Goal: Task Accomplishment & Management: Manage account settings

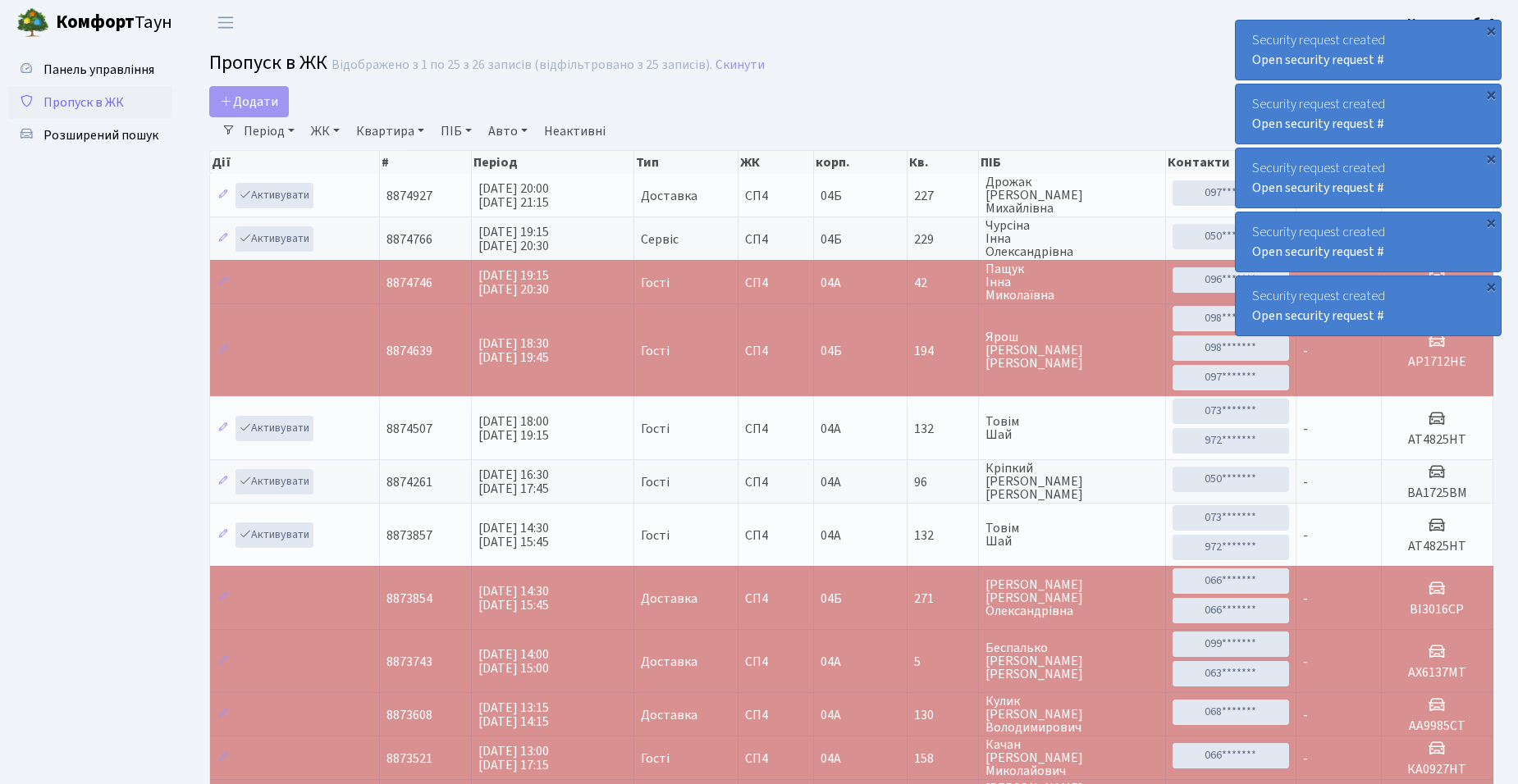
select select "25"
click at [911, 193] on td "227" at bounding box center [942, 195] width 71 height 43
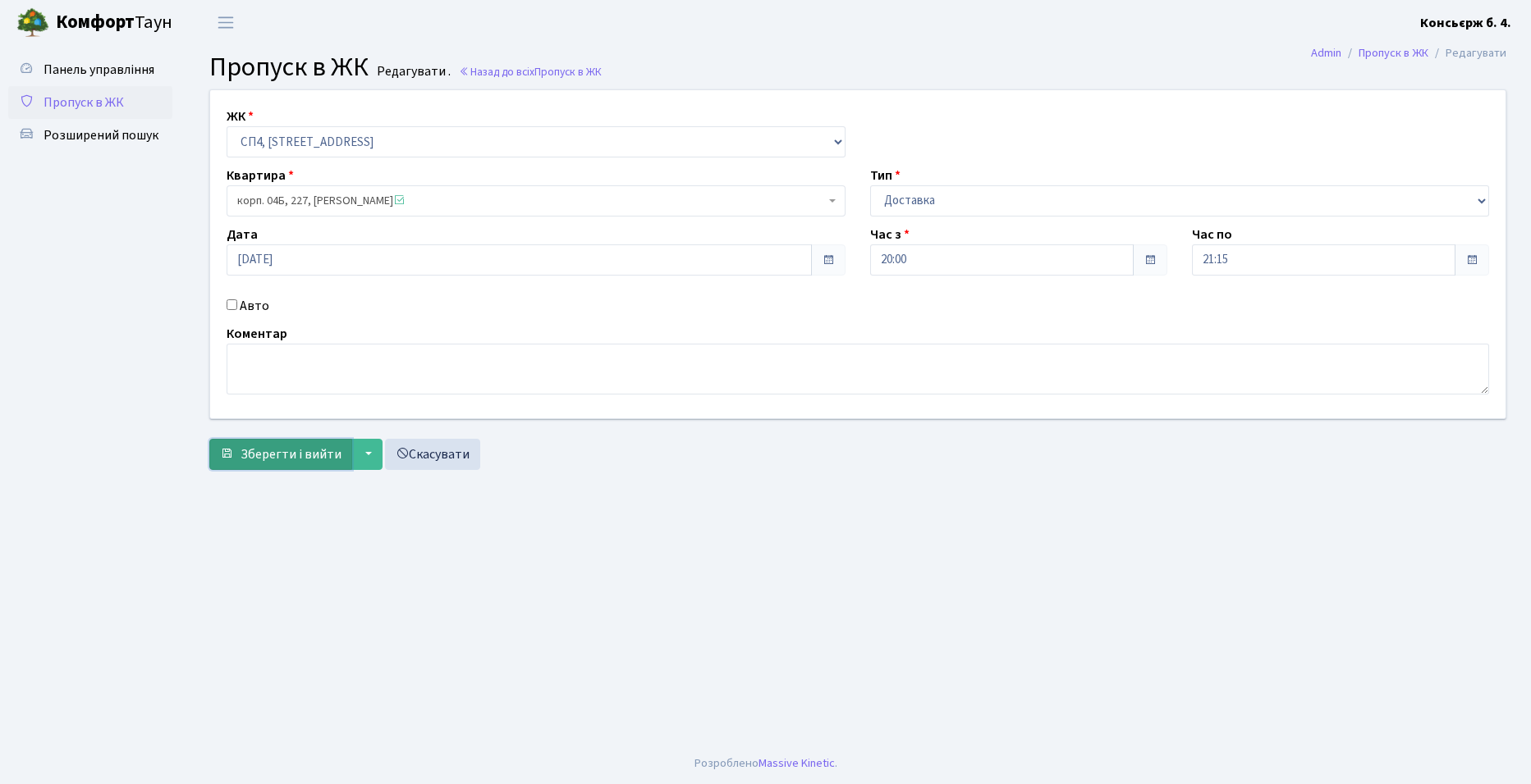
click at [290, 456] on span "Зберегти і вийти" at bounding box center [290, 454] width 101 height 18
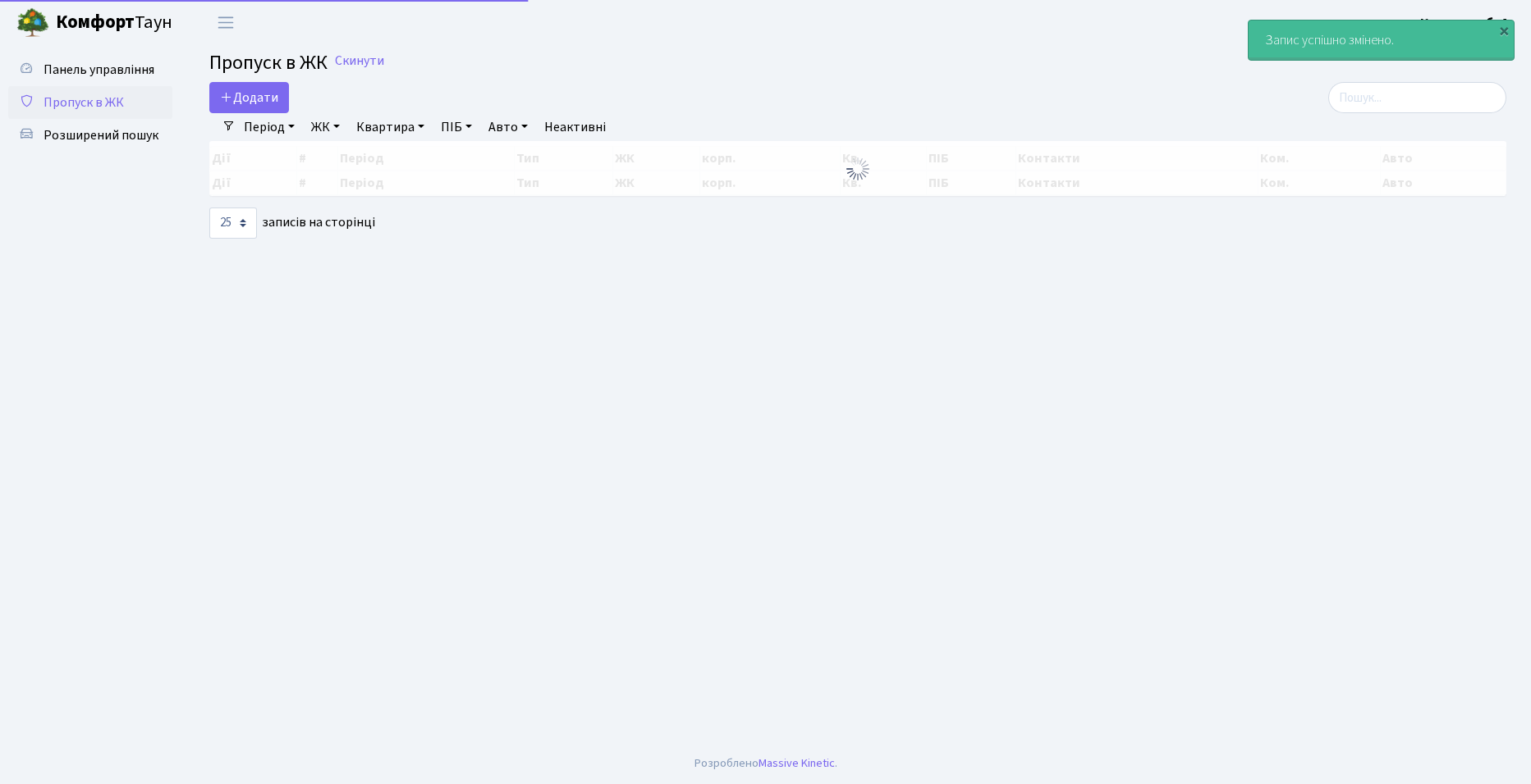
select select "25"
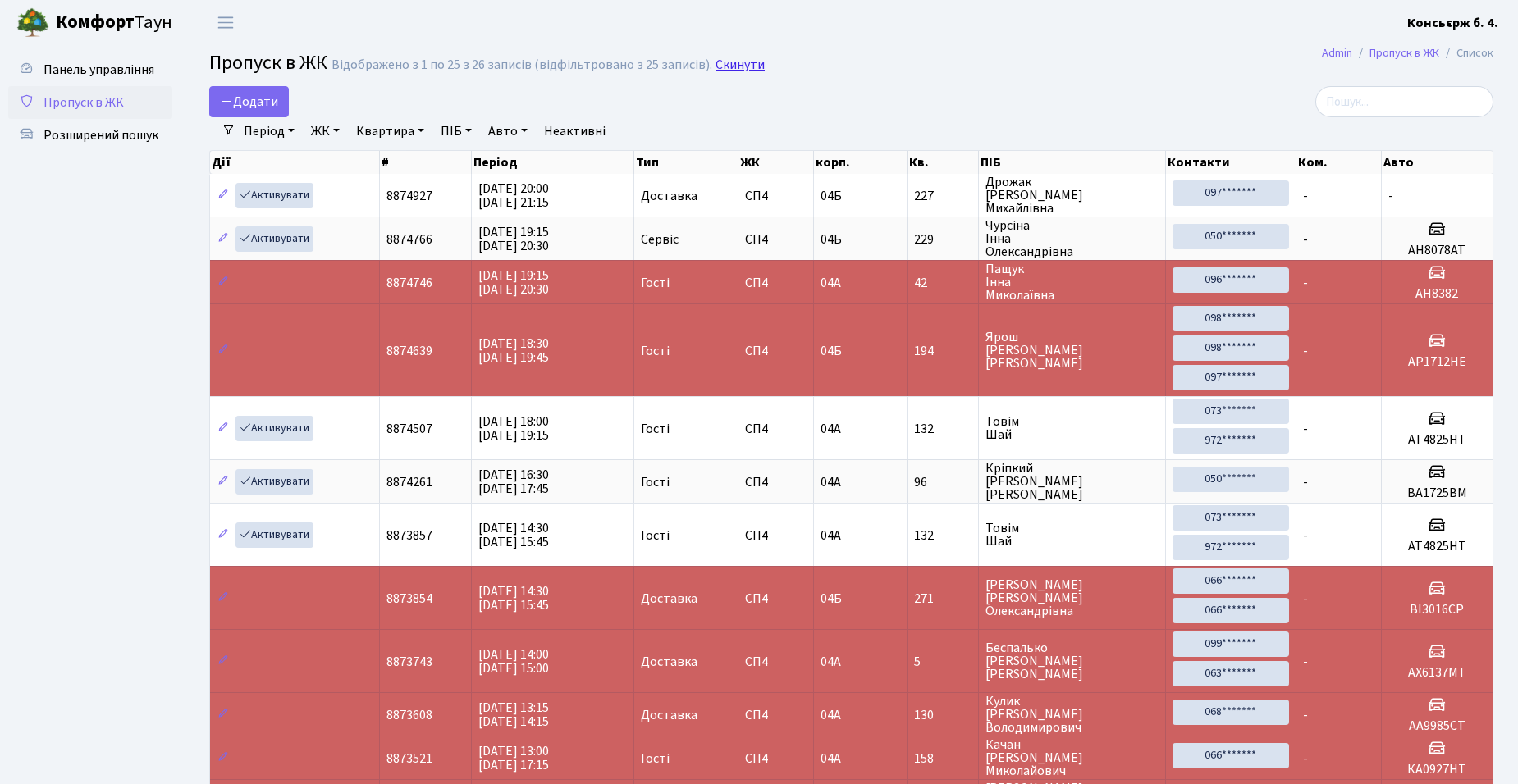
click at [745, 68] on link "Скинути" at bounding box center [740, 65] width 49 height 16
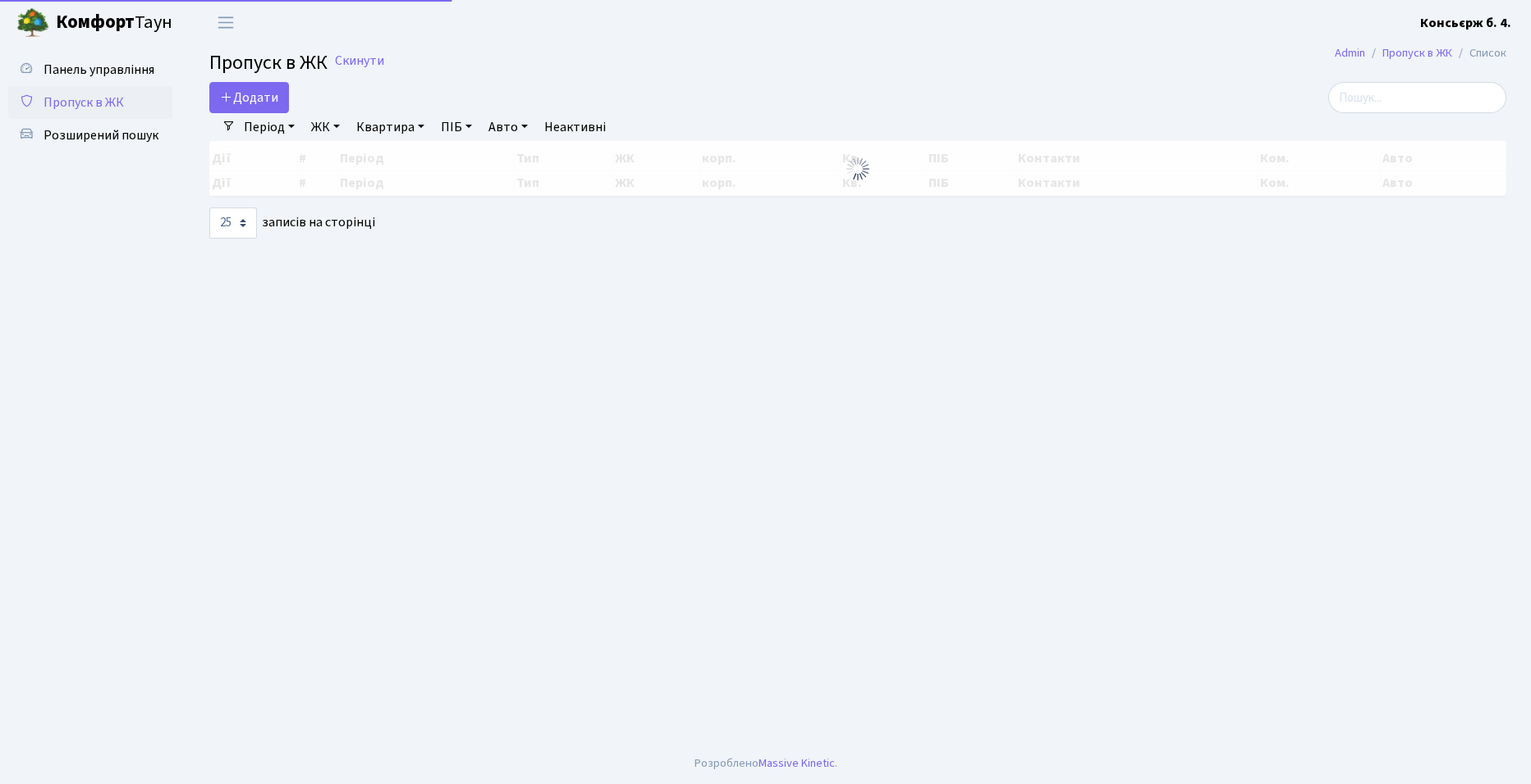
select select "25"
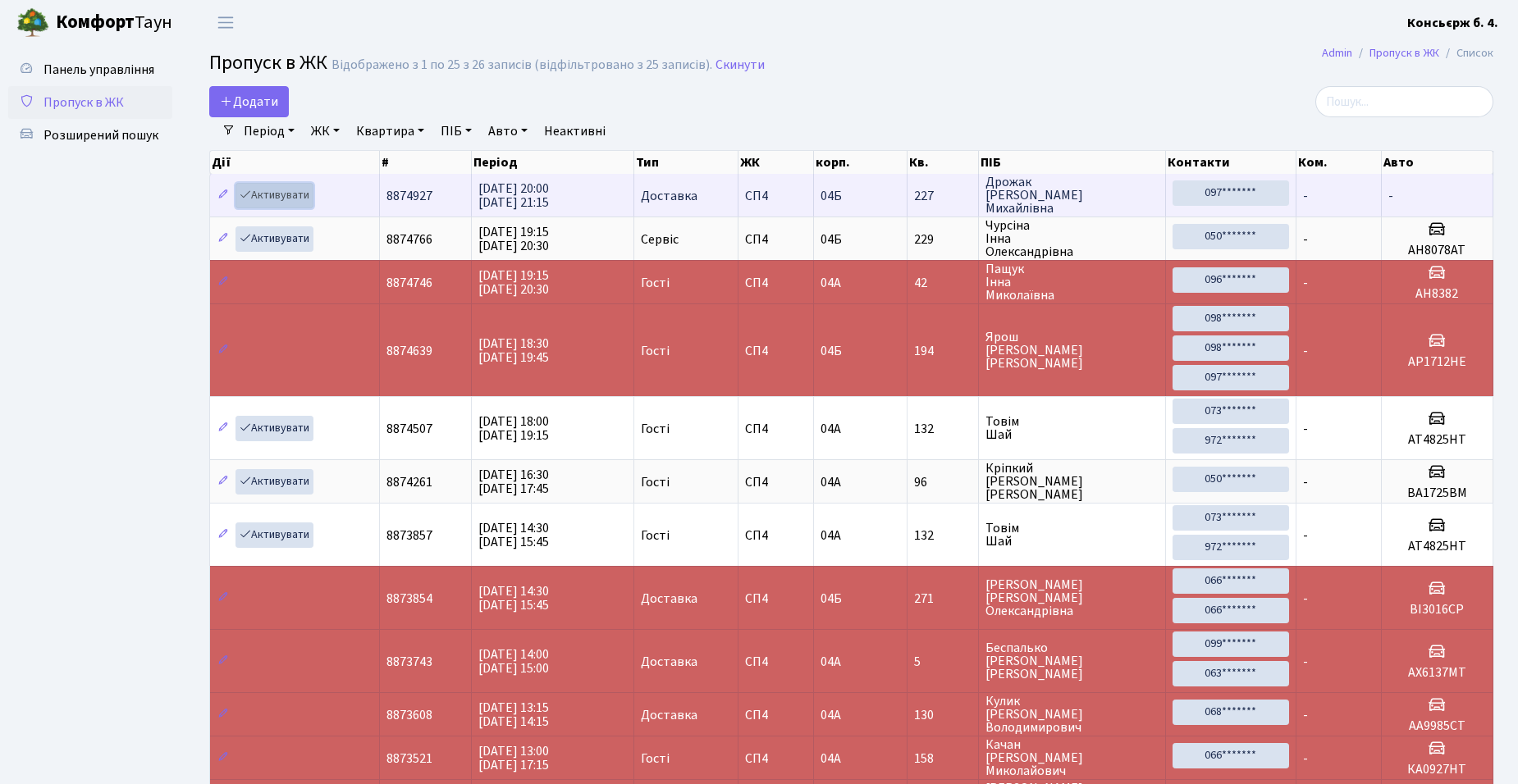
click at [265, 201] on link "Активувати" at bounding box center [274, 195] width 78 height 25
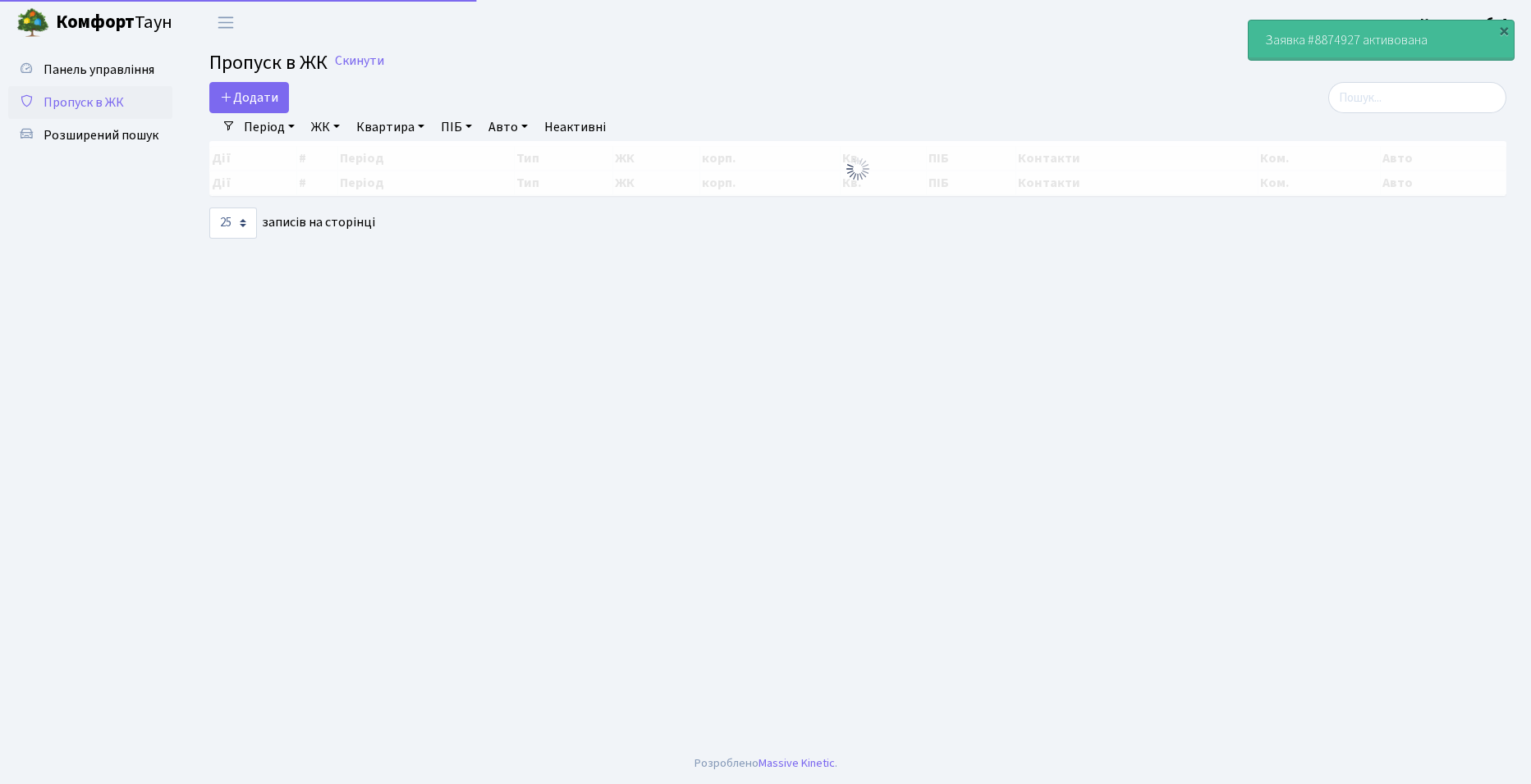
select select "25"
